Goal: Task Accomplishment & Management: Complete application form

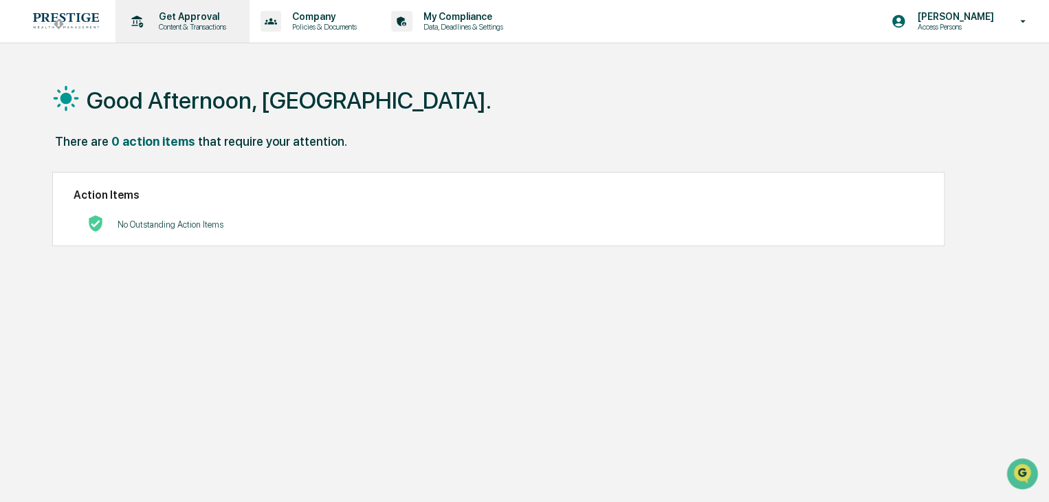
click at [201, 16] on p "Get Approval" at bounding box center [190, 16] width 85 height 11
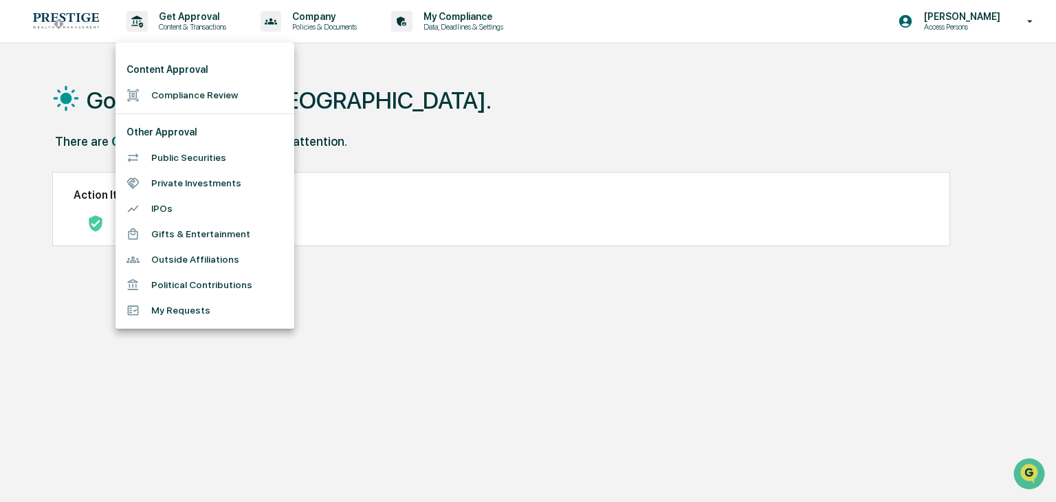
click at [190, 91] on li "Compliance Review" at bounding box center [204, 94] width 179 height 25
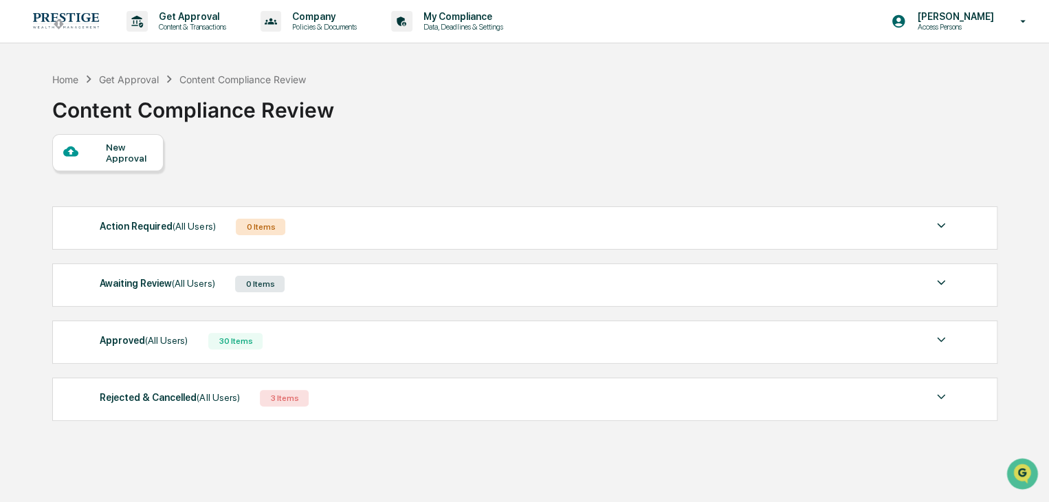
click at [107, 159] on div "New Approval" at bounding box center [129, 153] width 46 height 22
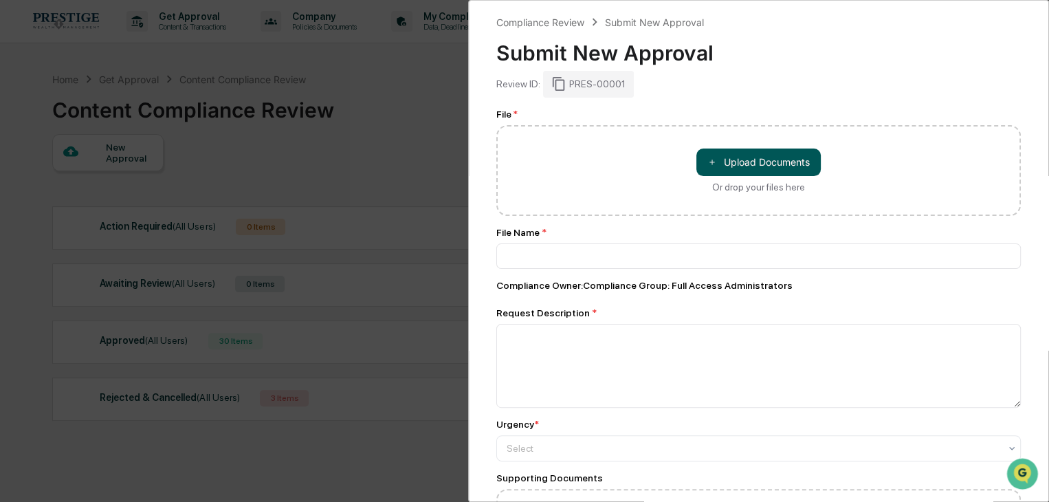
click at [757, 166] on button "＋ Upload Documents" at bounding box center [758, 161] width 124 height 27
type input "**********"
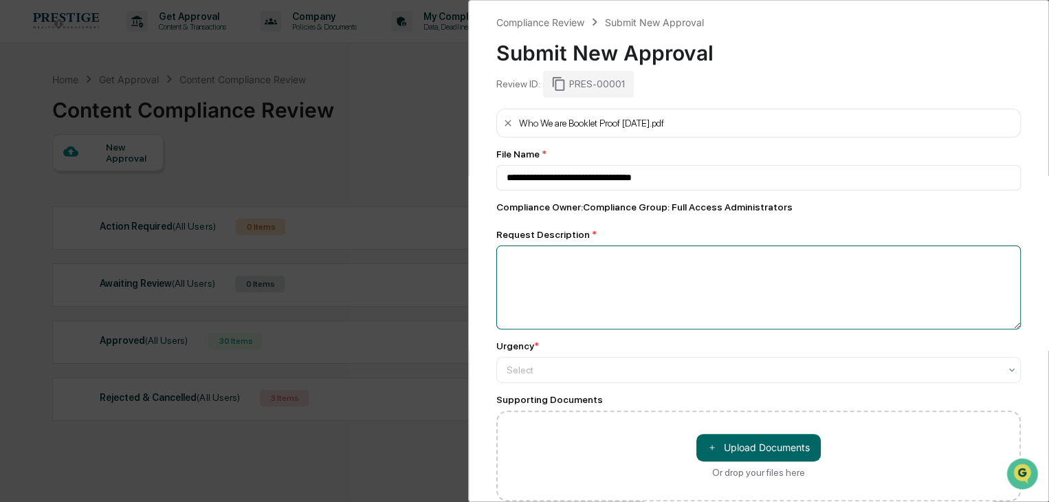
click at [627, 271] on textarea at bounding box center [758, 287] width 524 height 84
type textarea "**********"
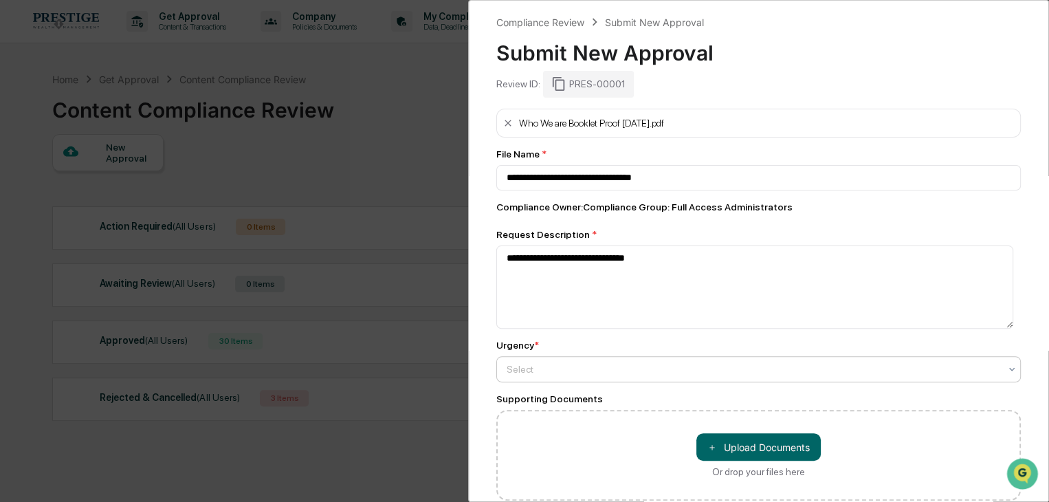
click at [551, 372] on div at bounding box center [752, 369] width 493 height 14
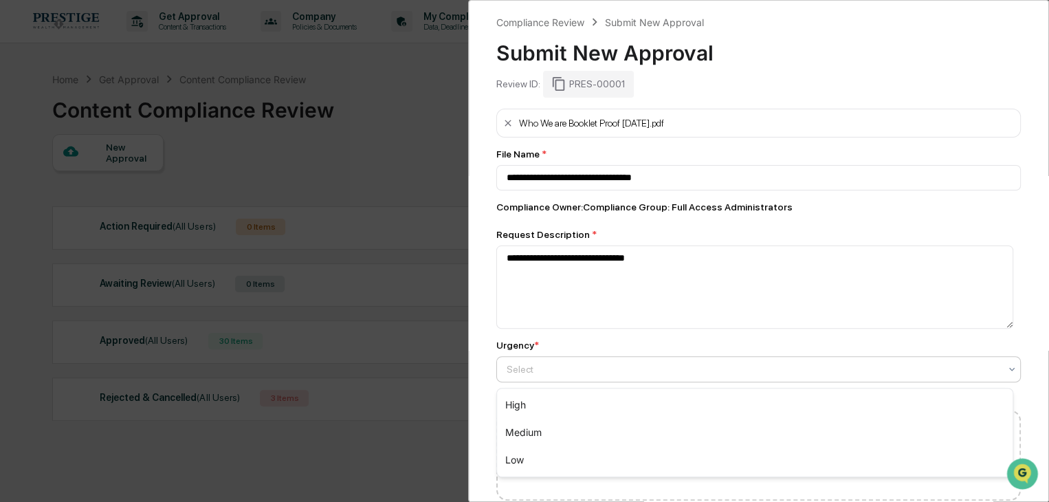
click at [580, 388] on div "High Medium Low" at bounding box center [754, 432] width 517 height 89
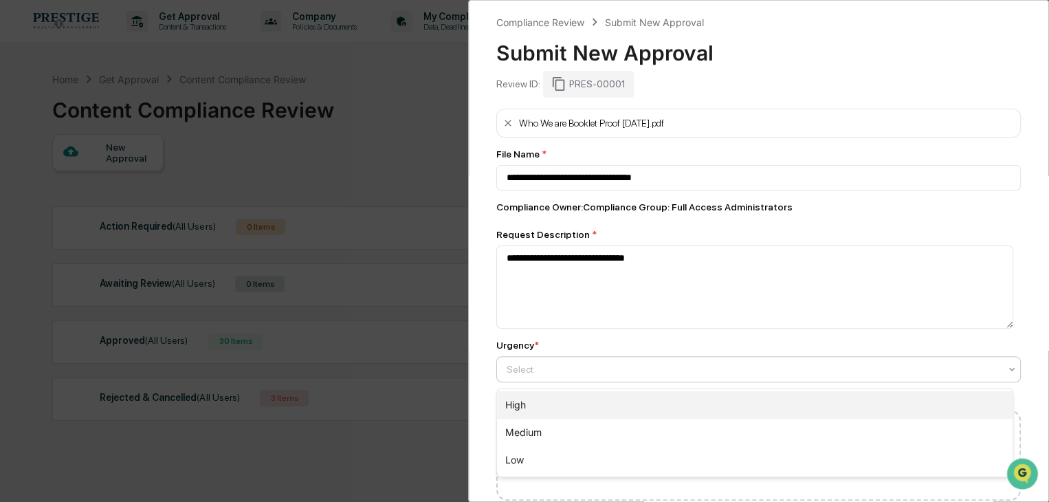
click at [577, 393] on div "High" at bounding box center [754, 404] width 515 height 27
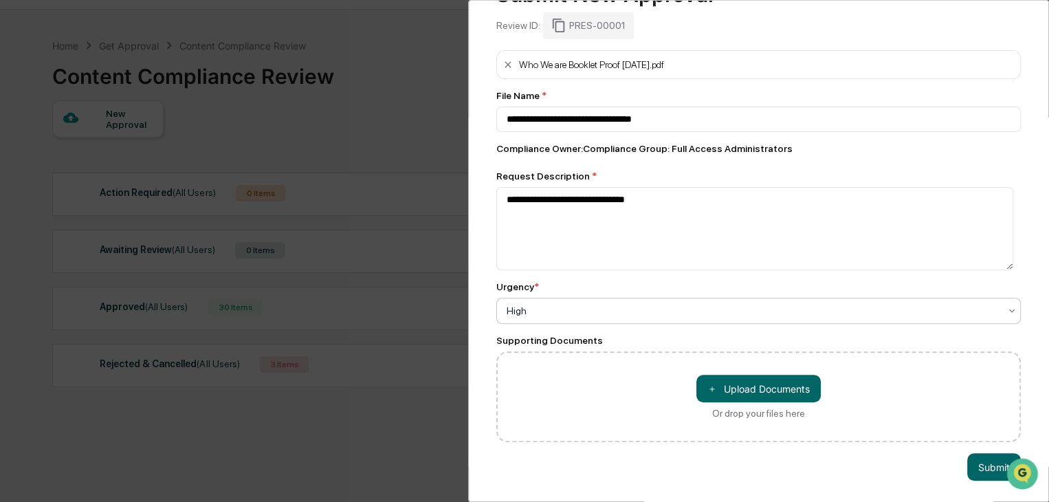
scroll to position [65, 0]
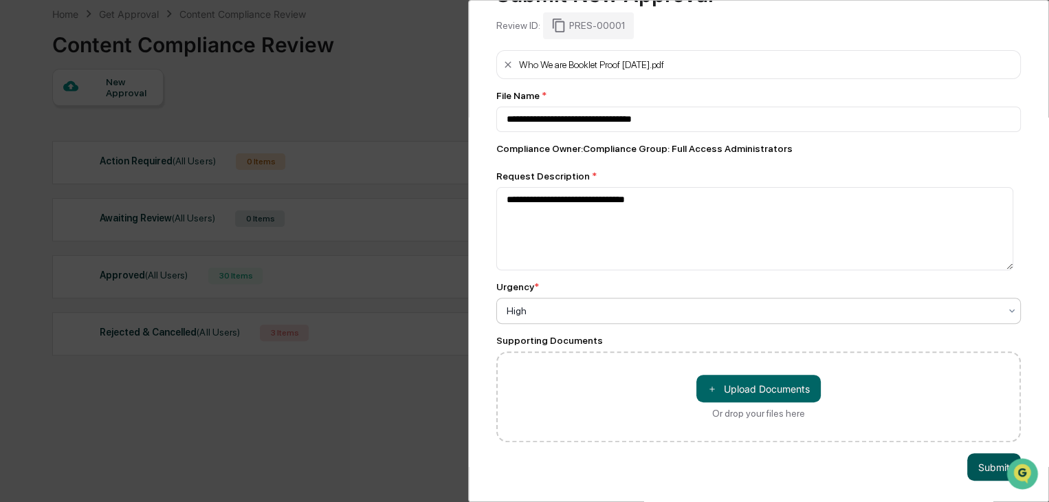
click at [1000, 456] on button "Submit" at bounding box center [994, 466] width 54 height 27
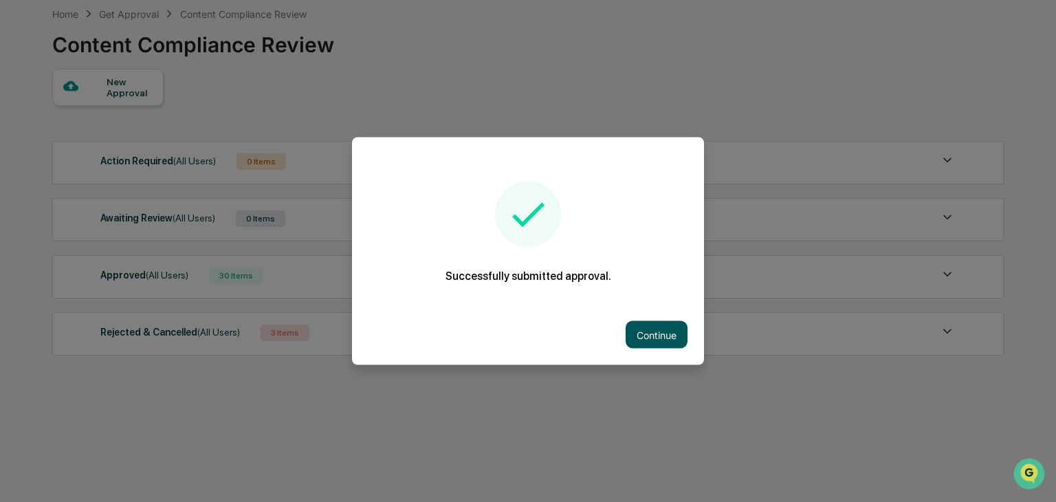
click at [657, 329] on button "Continue" at bounding box center [656, 334] width 62 height 27
